Goal: Information Seeking & Learning: Check status

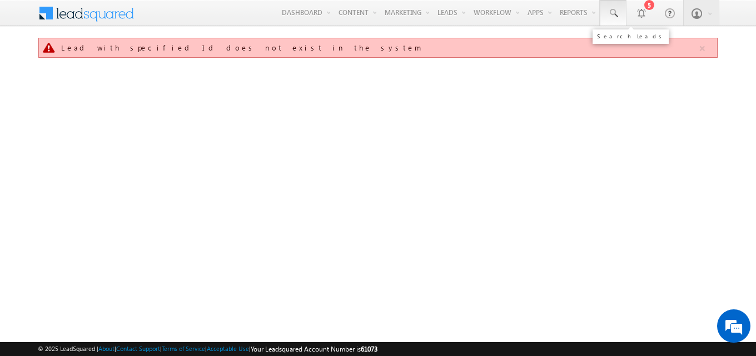
click at [609, 14] on span at bounding box center [612, 13] width 11 height 11
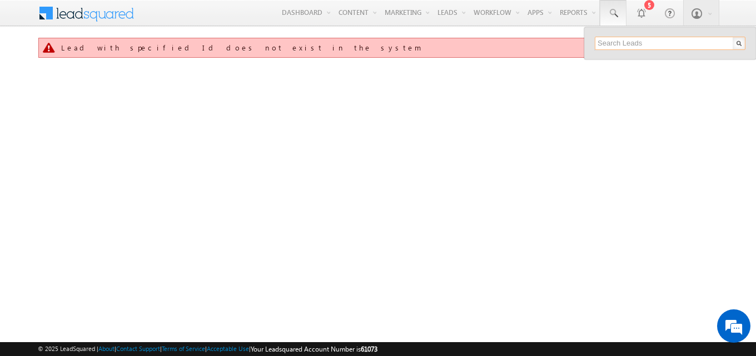
paste input "SBL0010749"
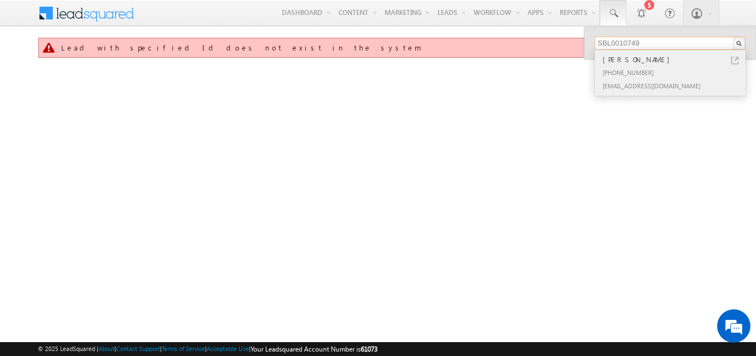
type input "SBL0010749"
click at [631, 65] on div "[PERSON_NAME]" at bounding box center [674, 59] width 149 height 12
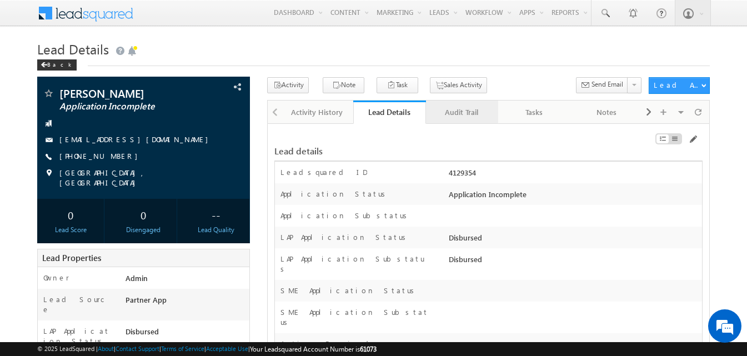
click at [467, 109] on div "Audit Trail" at bounding box center [461, 112] width 53 height 13
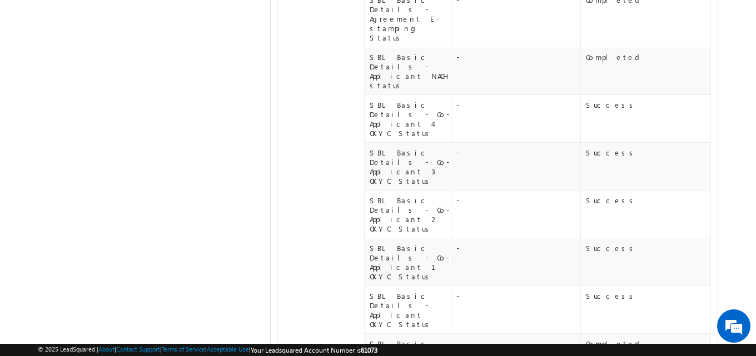
scroll to position [632, 0]
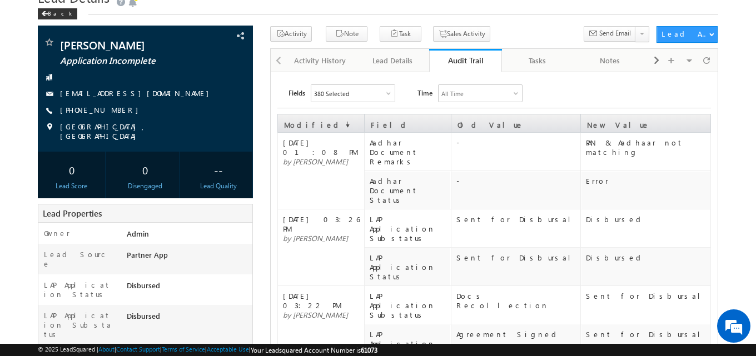
scroll to position [21, 0]
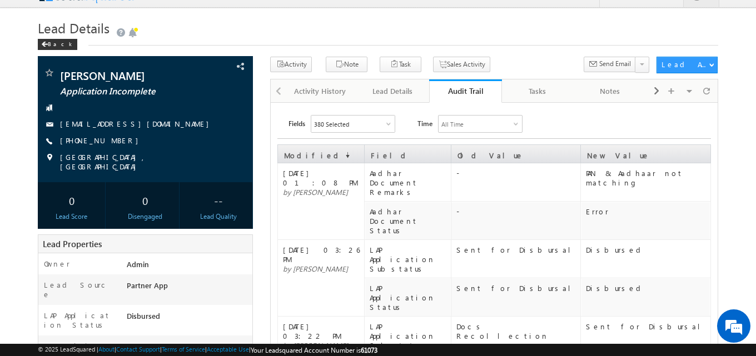
click at [348, 131] on div "380 Selected" at bounding box center [352, 124] width 83 height 17
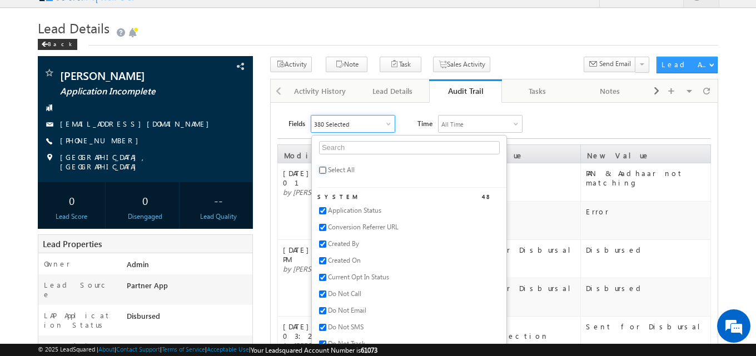
click at [326, 171] on input "checkbox" at bounding box center [322, 170] width 7 height 7
checkbox input "true"
click at [563, 119] on div "Fields All Selected Select All System 48 Application Status Conversion Referrer…" at bounding box center [499, 124] width 422 height 18
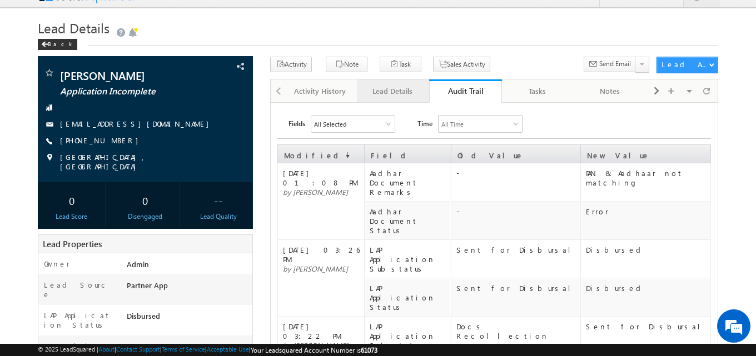
click at [396, 93] on div "Lead Details" at bounding box center [392, 90] width 53 height 13
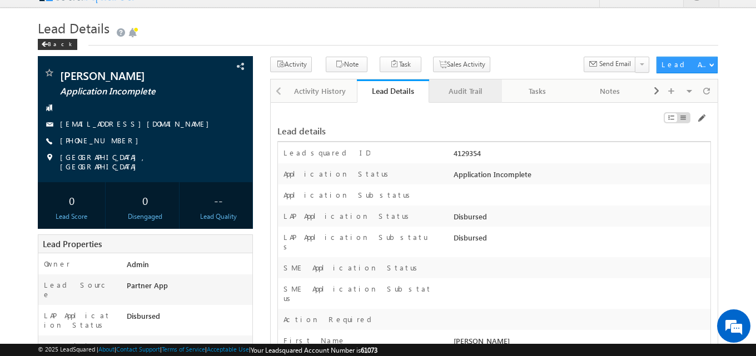
click at [451, 90] on div "Audit Trail" at bounding box center [464, 90] width 53 height 13
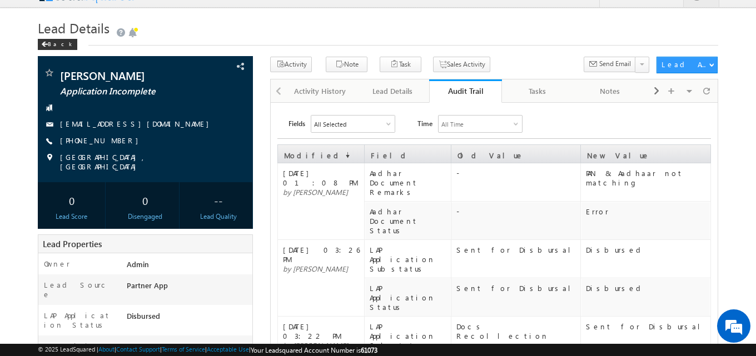
click at [442, 99] on link "Audit Trail" at bounding box center [465, 90] width 72 height 23
click at [400, 81] on link "Lead Details" at bounding box center [393, 90] width 72 height 23
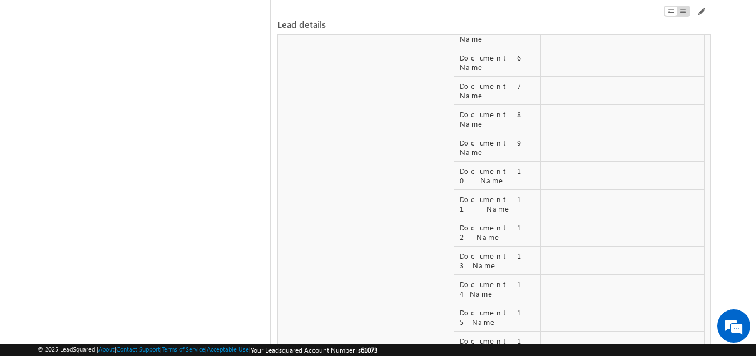
scroll to position [4947, 0]
